Goal: Find specific page/section: Find specific page/section

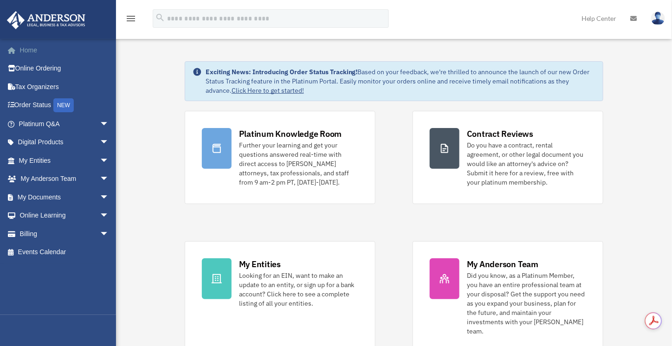
click at [41, 56] on link "Home" at bounding box center [64, 50] width 116 height 19
click at [100, 165] on span "arrow_drop_down" at bounding box center [109, 160] width 19 height 19
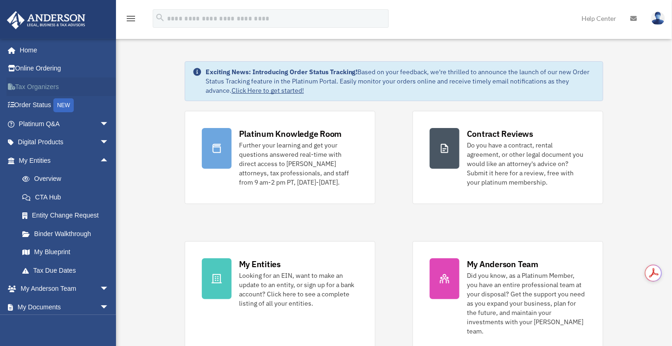
click at [55, 89] on link "Tax Organizers" at bounding box center [64, 86] width 116 height 19
click at [50, 89] on link "Tax Organizers" at bounding box center [64, 86] width 116 height 19
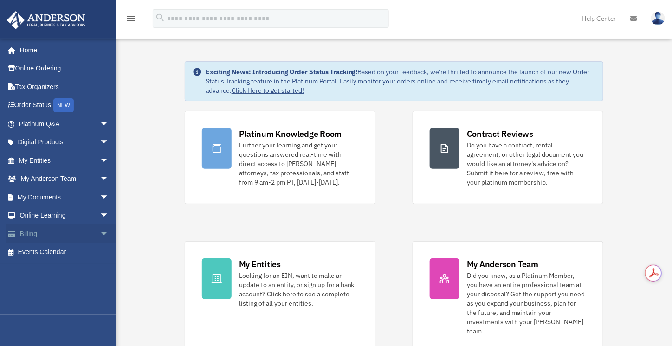
click at [101, 232] on span "arrow_drop_down" at bounding box center [109, 233] width 19 height 19
drag, startPoint x: 72, startPoint y: 252, endPoint x: 80, endPoint y: 250, distance: 8.0
click at [73, 252] on link "$ Open Invoices" at bounding box center [68, 252] width 110 height 19
click at [52, 258] on link "$ Open Invoices" at bounding box center [68, 252] width 110 height 19
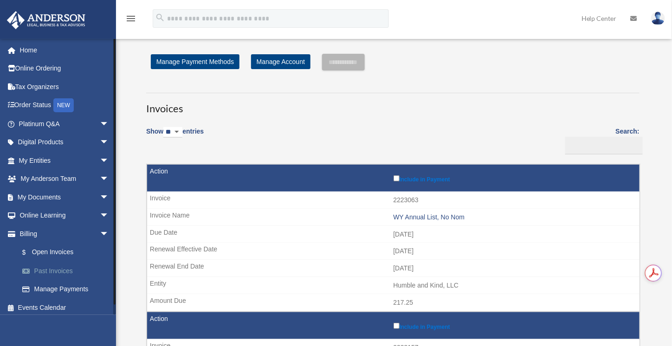
click at [70, 271] on link "Past Invoices" at bounding box center [68, 271] width 110 height 19
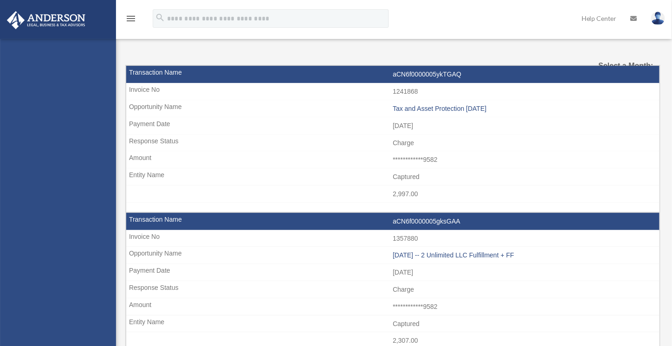
select select
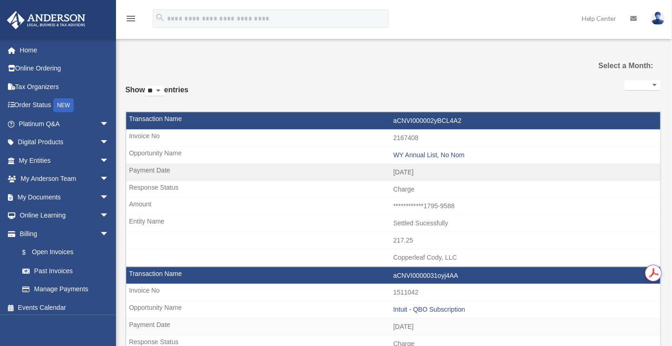
drag, startPoint x: 42, startPoint y: 52, endPoint x: 64, endPoint y: 32, distance: 29.5
click at [42, 52] on link "Home" at bounding box center [64, 50] width 116 height 19
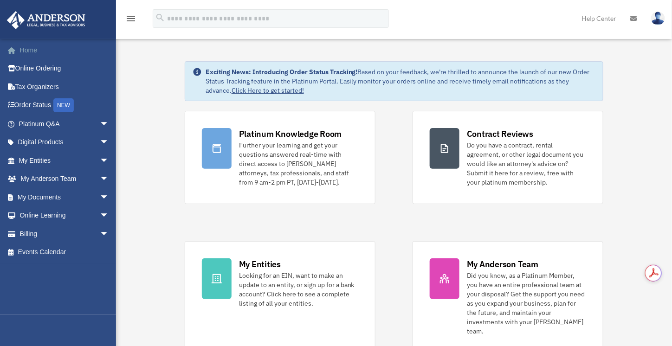
click at [32, 52] on link "Home" at bounding box center [64, 50] width 116 height 19
